Goal: Book appointment/travel/reservation

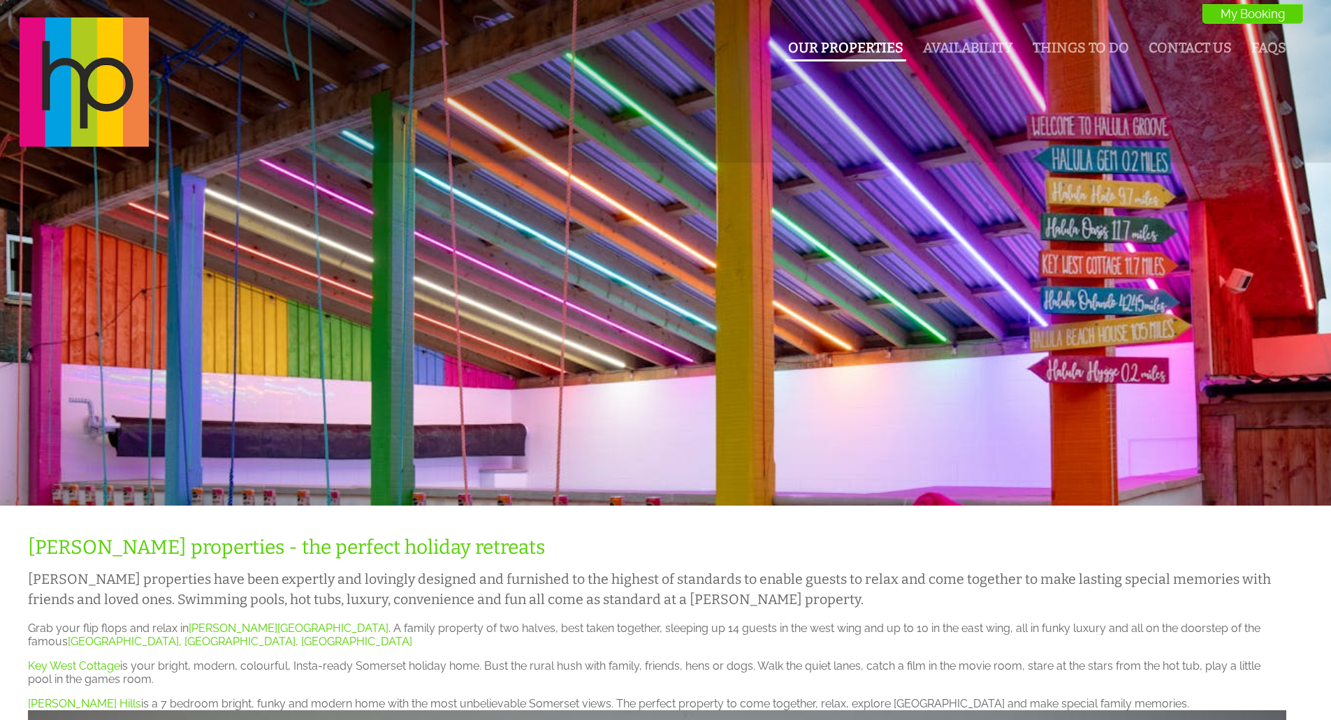
click at [861, 54] on link "Our Properties" at bounding box center [845, 48] width 115 height 16
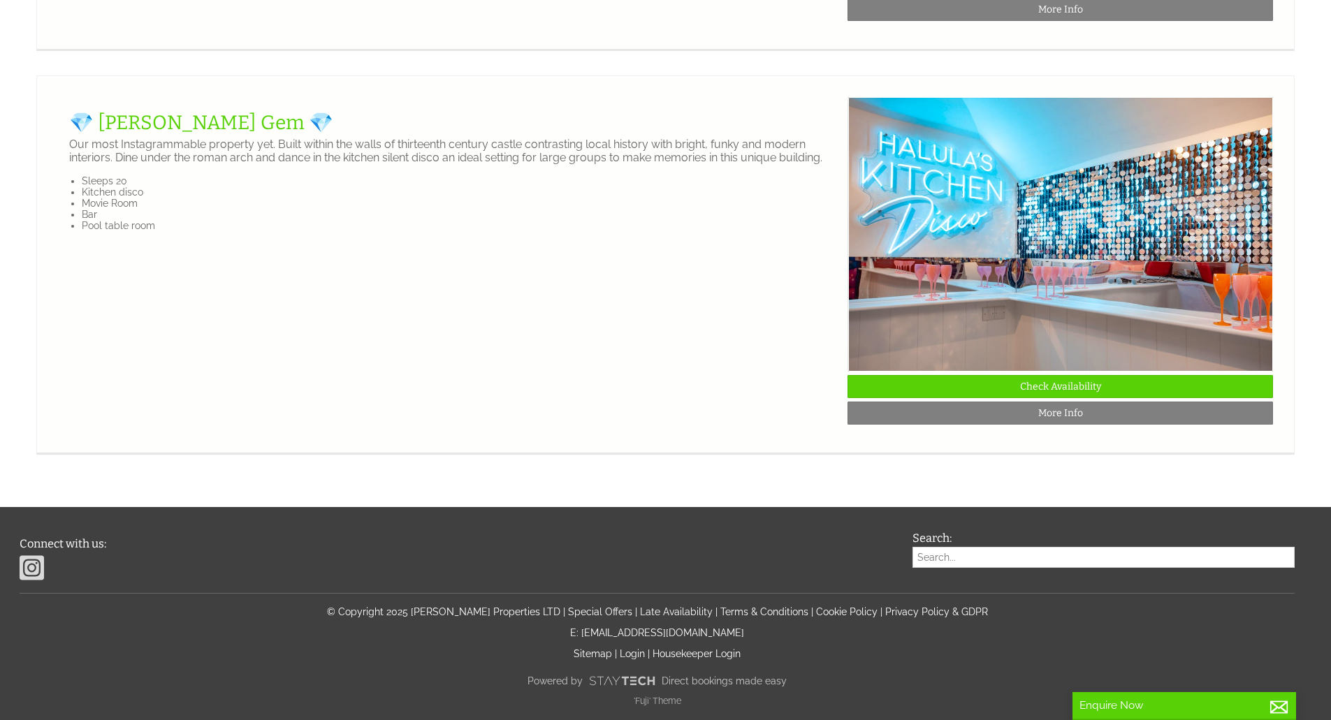
scroll to position [3283, 0]
click at [788, 367] on div at bounding box center [665, 263] width 1215 height 332
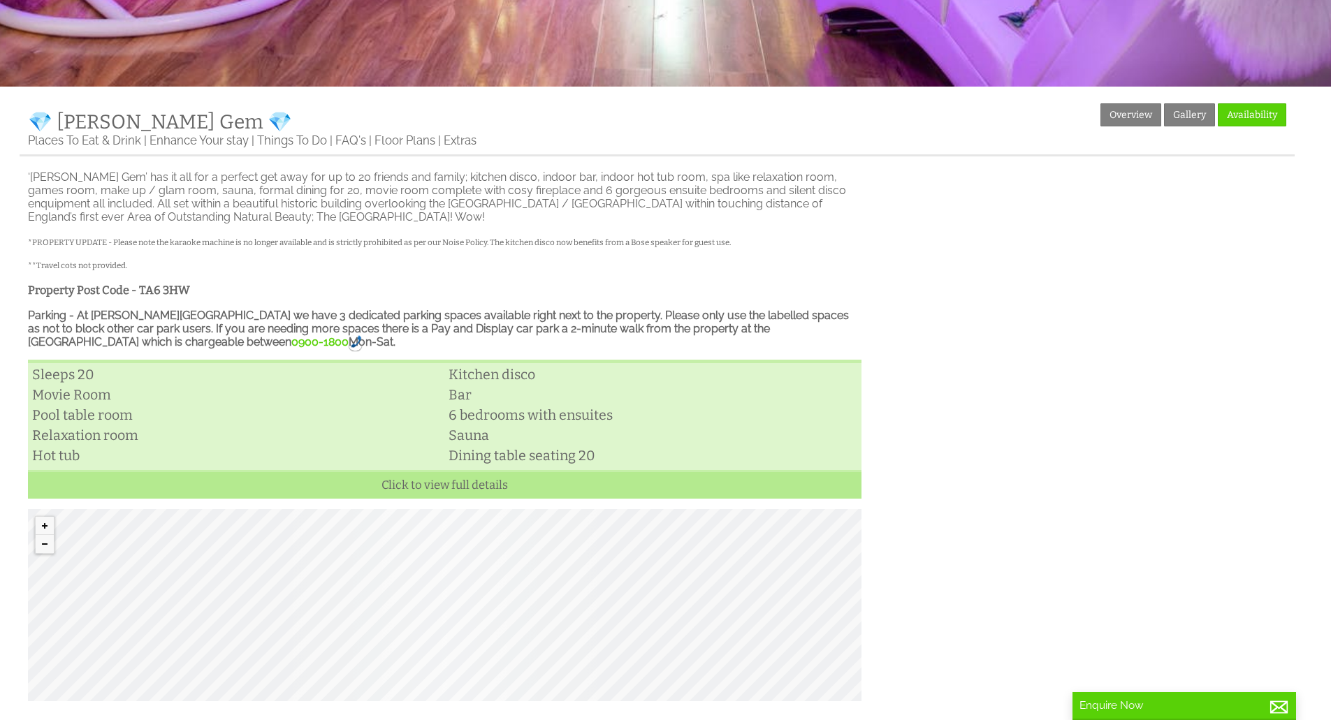
scroll to position [664, 0]
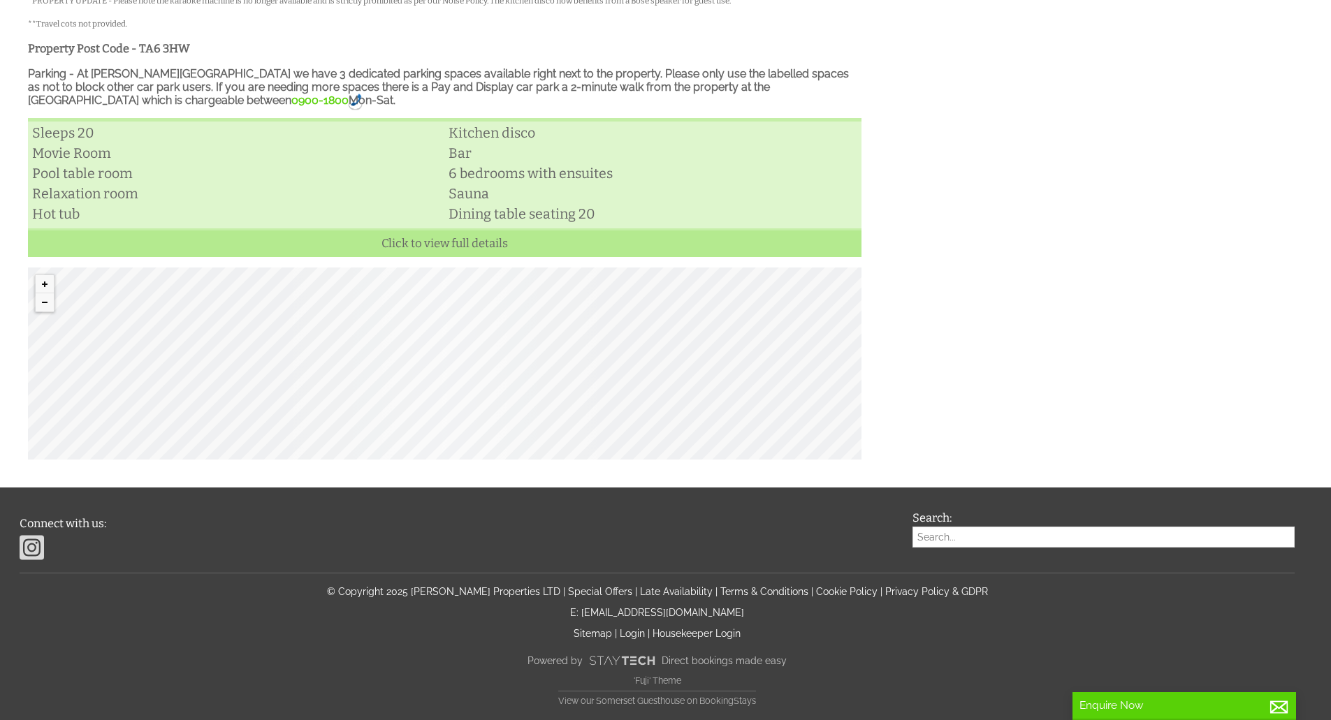
click at [1041, 434] on div "Properties 💎 Halula Gem 💎 Overview Gallery Availability Places To Eat & Drink E…" at bounding box center [657, 161] width 1275 height 598
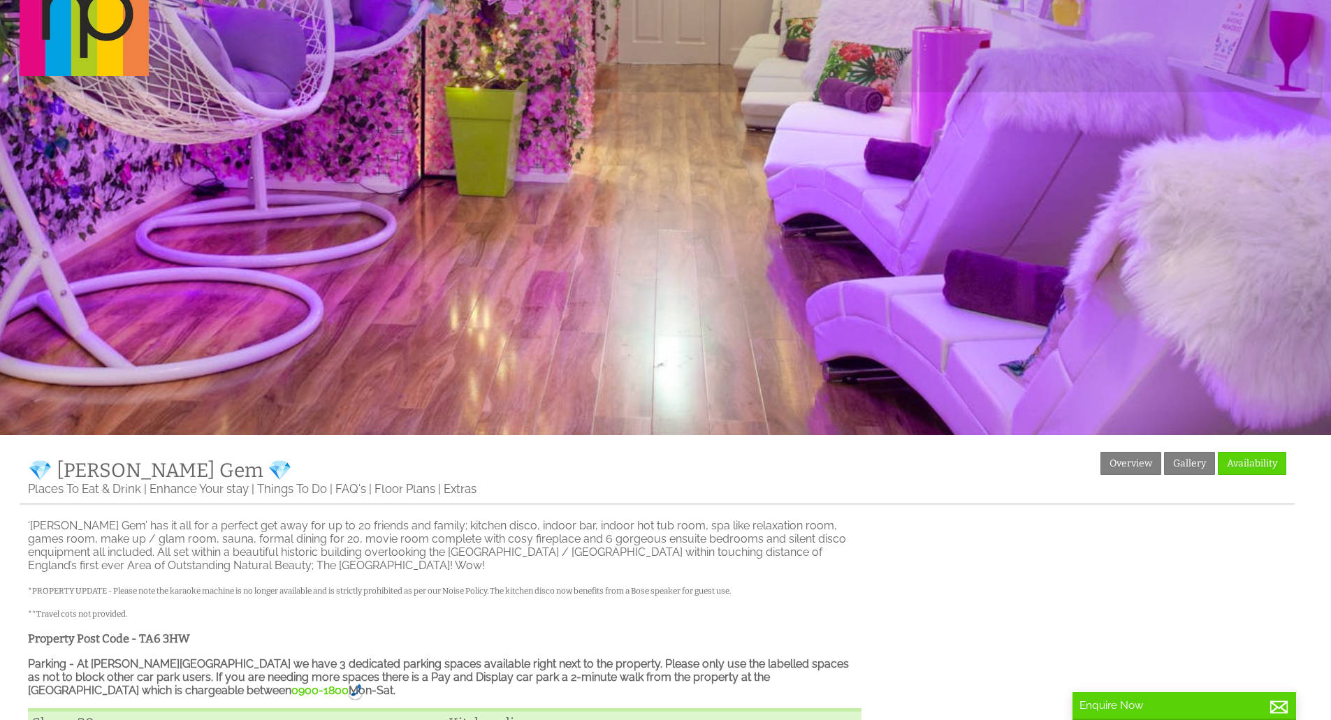
scroll to position [0, 0]
